Goal: Task Accomplishment & Management: Use online tool/utility

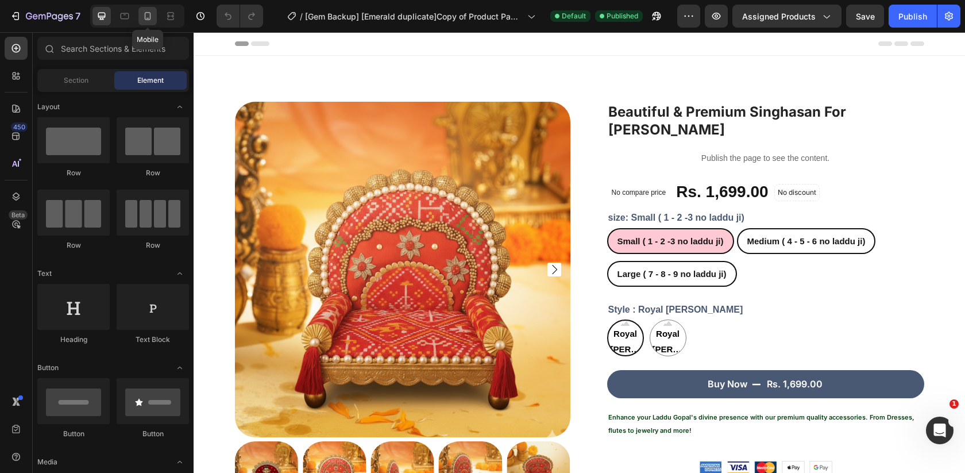
click at [146, 14] on icon at bounding box center [147, 15] width 11 height 11
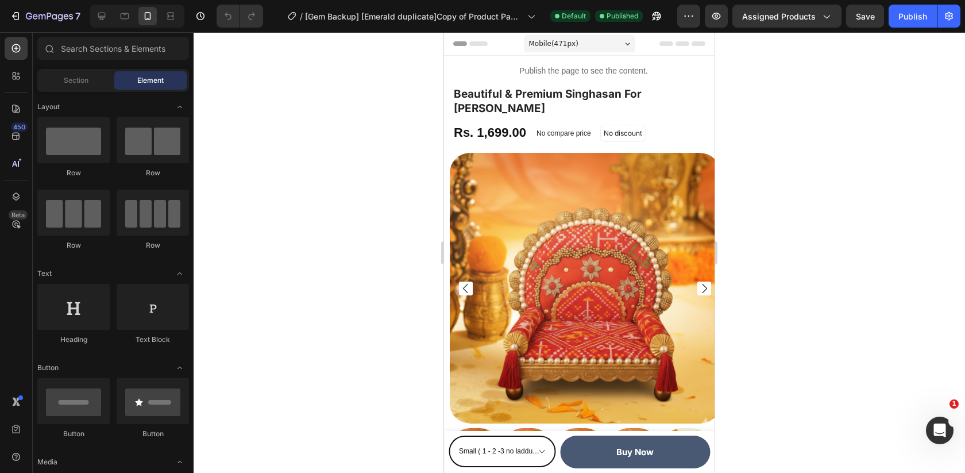
click at [625, 187] on img at bounding box center [585, 288] width 270 height 270
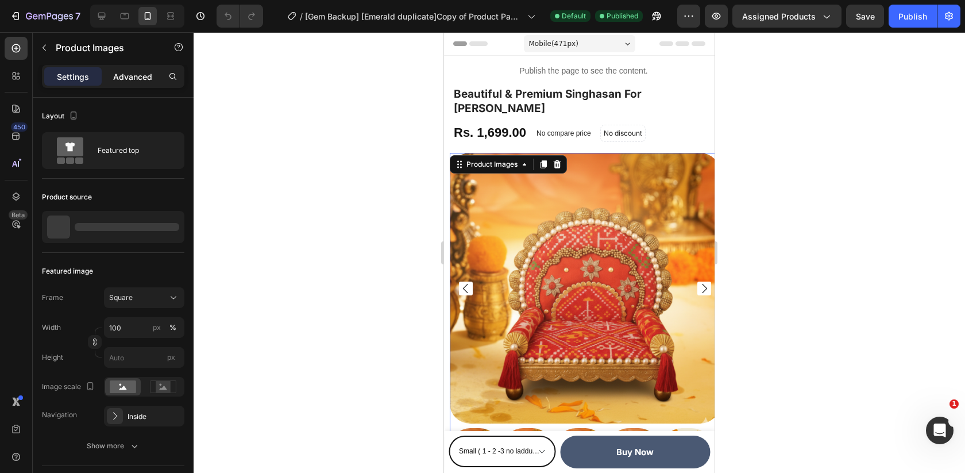
click at [129, 72] on p "Advanced" at bounding box center [132, 77] width 39 height 12
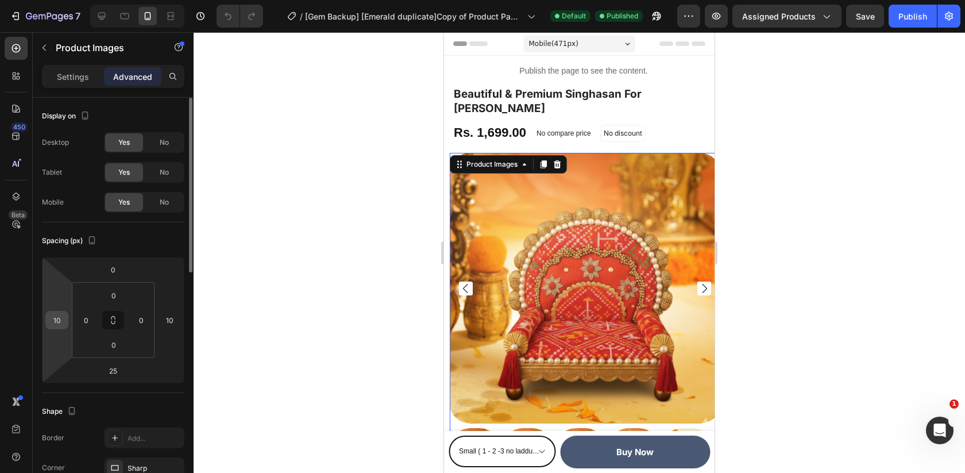
click at [60, 317] on input "10" at bounding box center [56, 319] width 17 height 17
click at [60, 316] on input "10" at bounding box center [56, 319] width 17 height 17
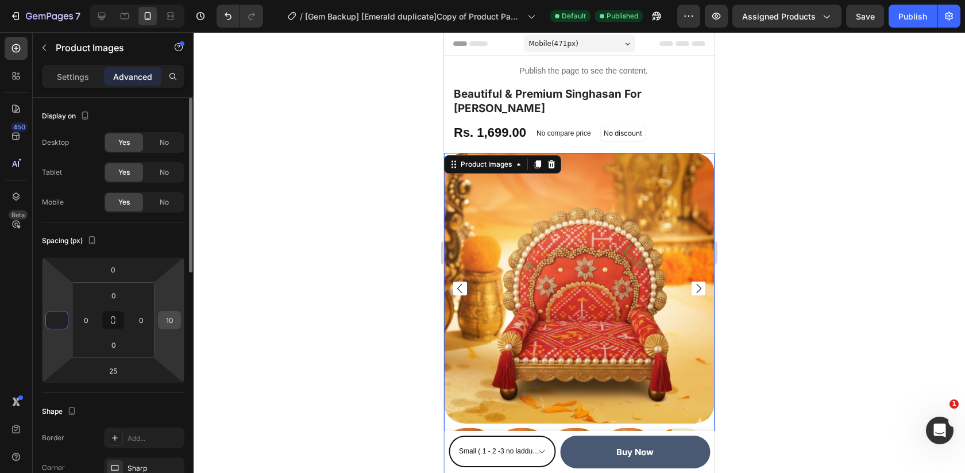
type input "0"
click at [175, 326] on input "10" at bounding box center [169, 319] width 17 height 17
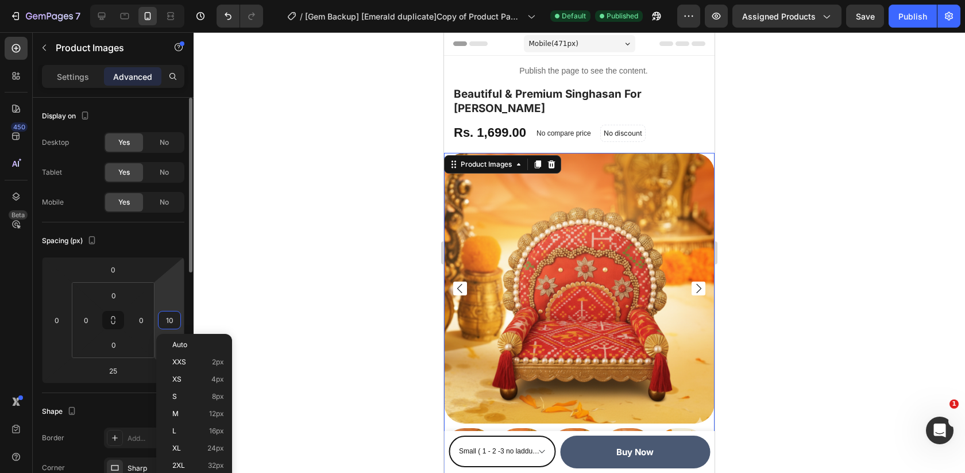
click at [175, 326] on input "10" at bounding box center [169, 319] width 17 height 17
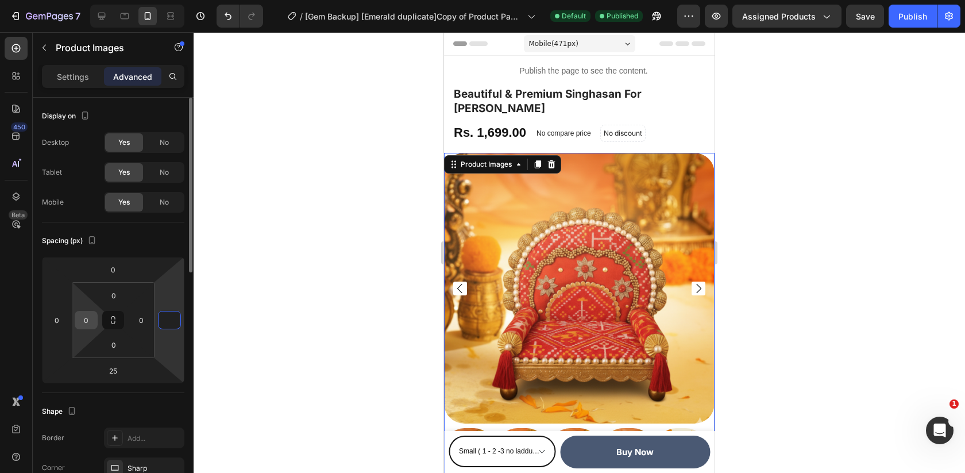
type input "0"
click at [78, 320] on input "0" at bounding box center [86, 319] width 17 height 17
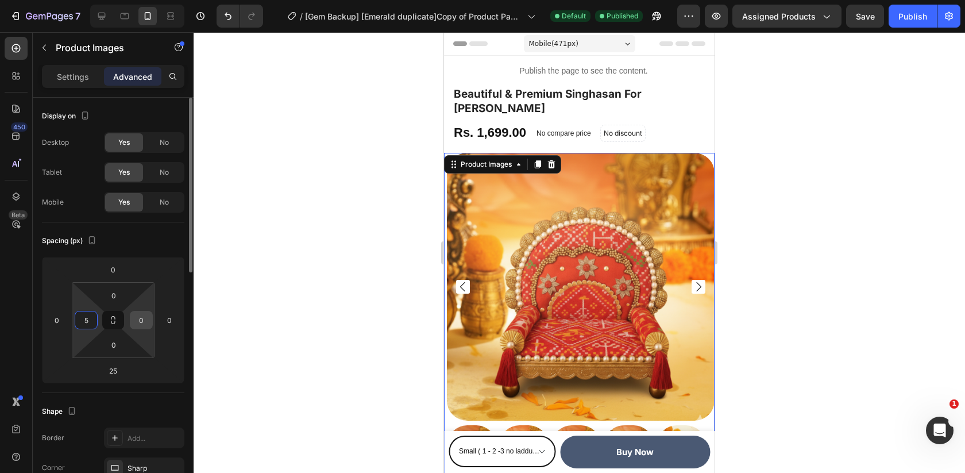
type input "5"
click at [146, 317] on input "0" at bounding box center [141, 319] width 17 height 17
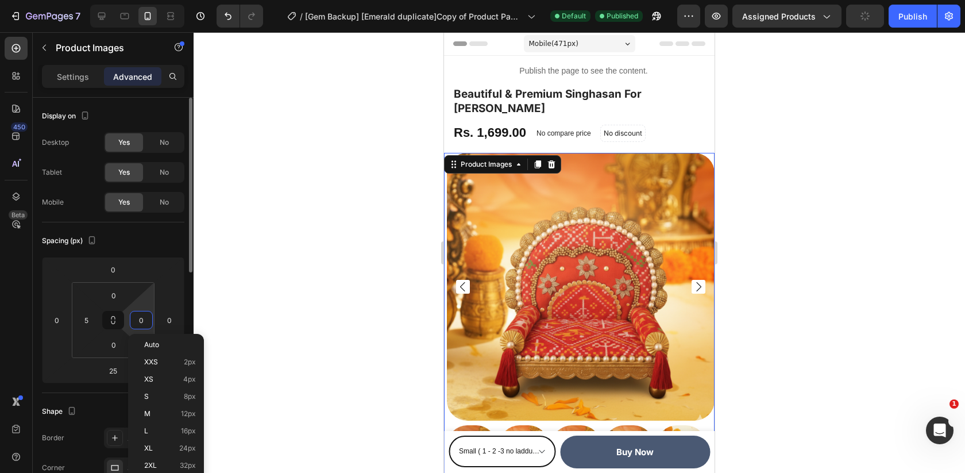
type input "5"
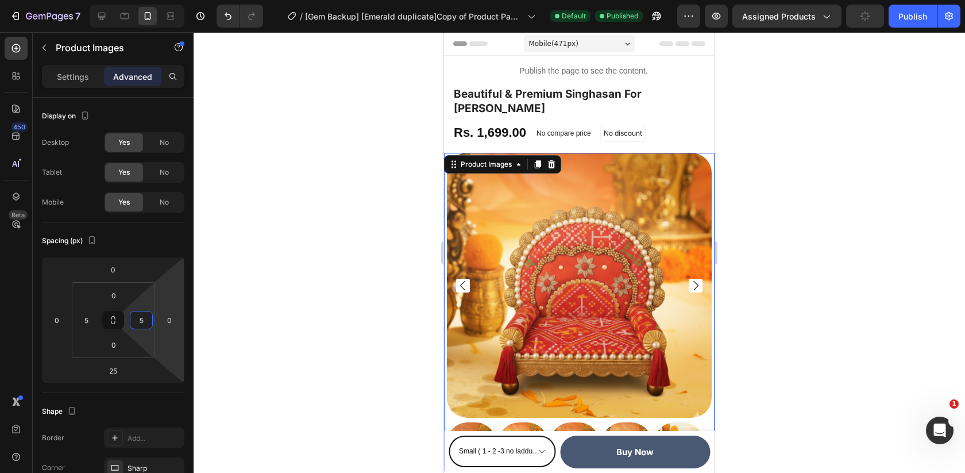
click at [823, 239] on div at bounding box center [579, 252] width 771 height 440
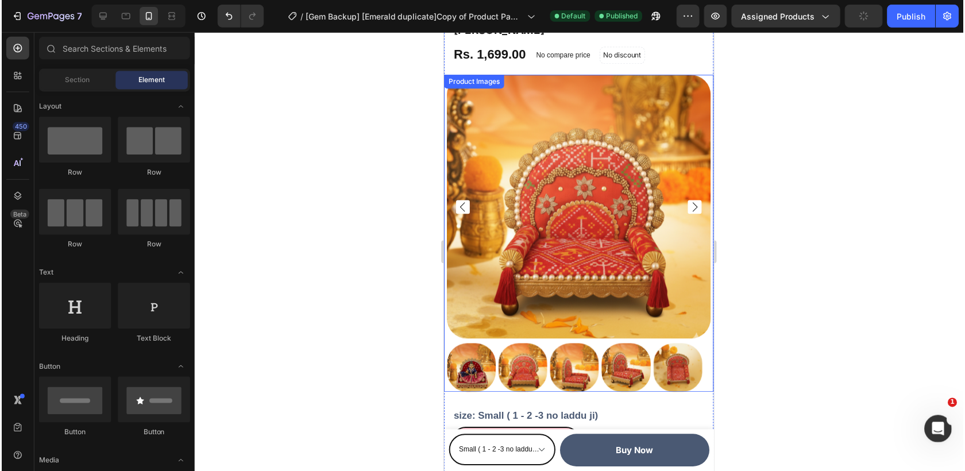
scroll to position [100, 0]
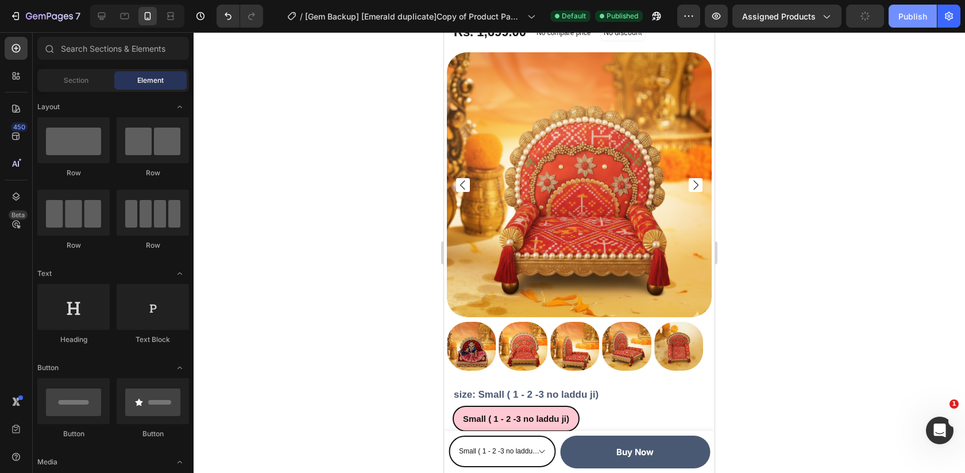
click at [906, 16] on div "Publish" at bounding box center [912, 16] width 29 height 12
